Goal: Understand process/instructions: Learn how to perform a task or action

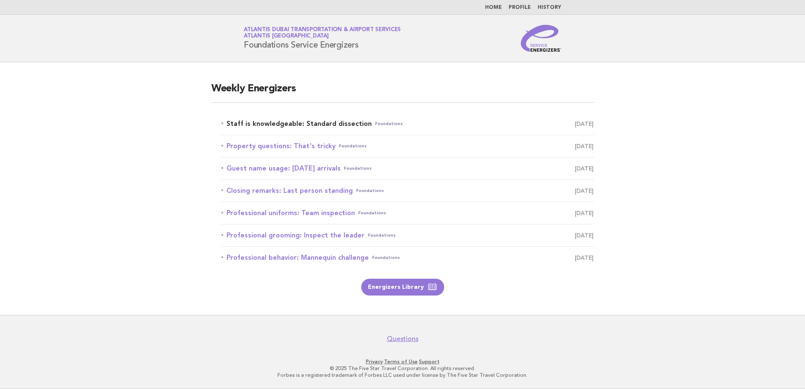
click at [322, 124] on link "Staff is knowledgeable: Standard dissection Foundations August 30" at bounding box center [408, 124] width 372 height 12
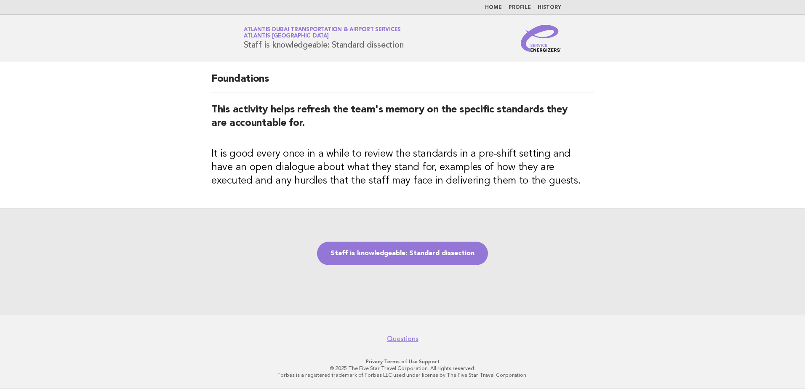
drag, startPoint x: 332, startPoint y: 43, endPoint x: 409, endPoint y: 45, distance: 76.7
click at [409, 45] on div "Service Energizers Atlantis Dubai Transportation & Airport Services Atlantis Du…" at bounding box center [402, 38] width 341 height 27
copy h1 "Standard dissection"
click at [425, 247] on link "Staff is knowledgeable: Standard dissection" at bounding box center [402, 254] width 171 height 24
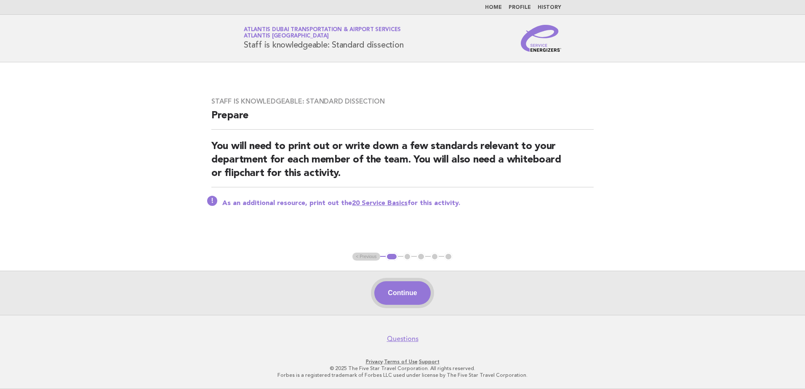
click at [420, 294] on button "Continue" at bounding box center [402, 293] width 56 height 24
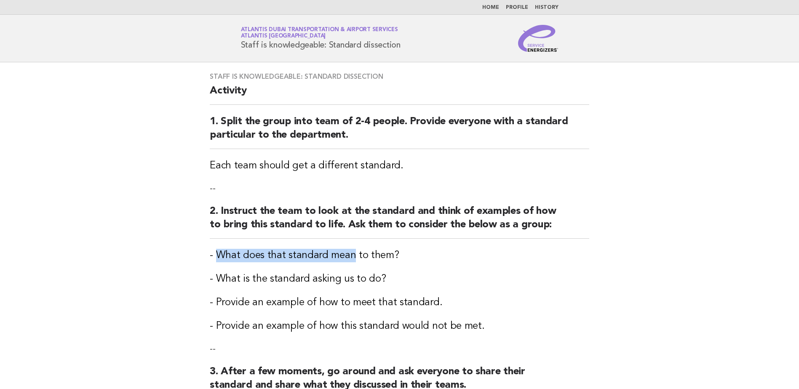
drag, startPoint x: 219, startPoint y: 254, endPoint x: 351, endPoint y: 254, distance: 132.3
click at [351, 254] on h3 "- What does that standard mean to them?" at bounding box center [400, 255] width 380 height 13
copy h3 "What does that standard mean"
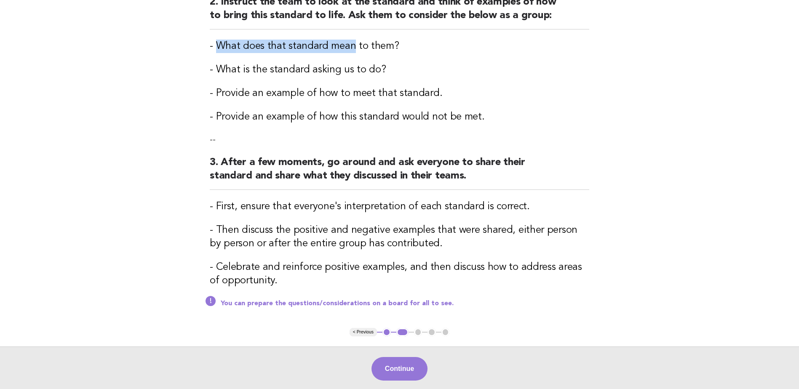
scroll to position [211, 0]
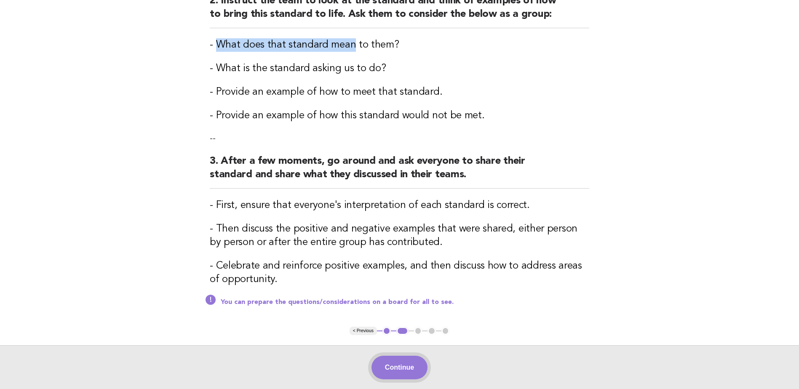
click at [398, 368] on button "Continue" at bounding box center [400, 368] width 56 height 24
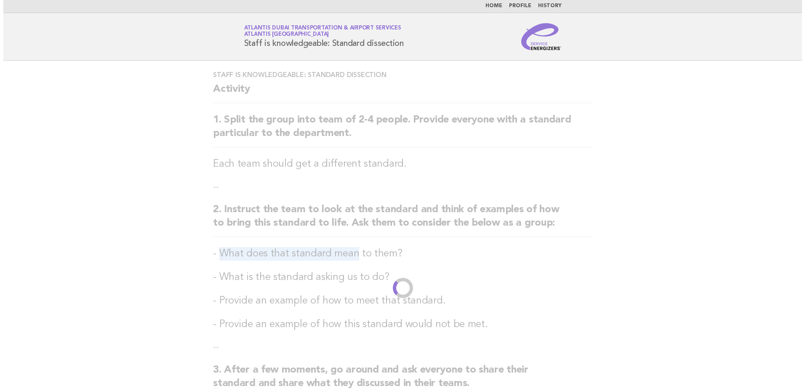
scroll to position [0, 0]
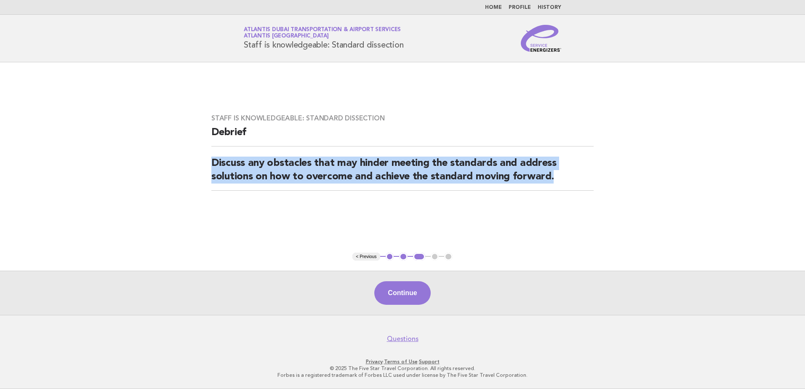
drag, startPoint x: 214, startPoint y: 163, endPoint x: 552, endPoint y: 173, distance: 338.4
click at [552, 173] on h2 "Discuss any obstacles that may hinder meeting the standards and address solutio…" at bounding box center [402, 174] width 382 height 34
copy h2 "Discuss any obstacles that may hinder meeting the standards and address solutio…"
